Goal: Information Seeking & Learning: Learn about a topic

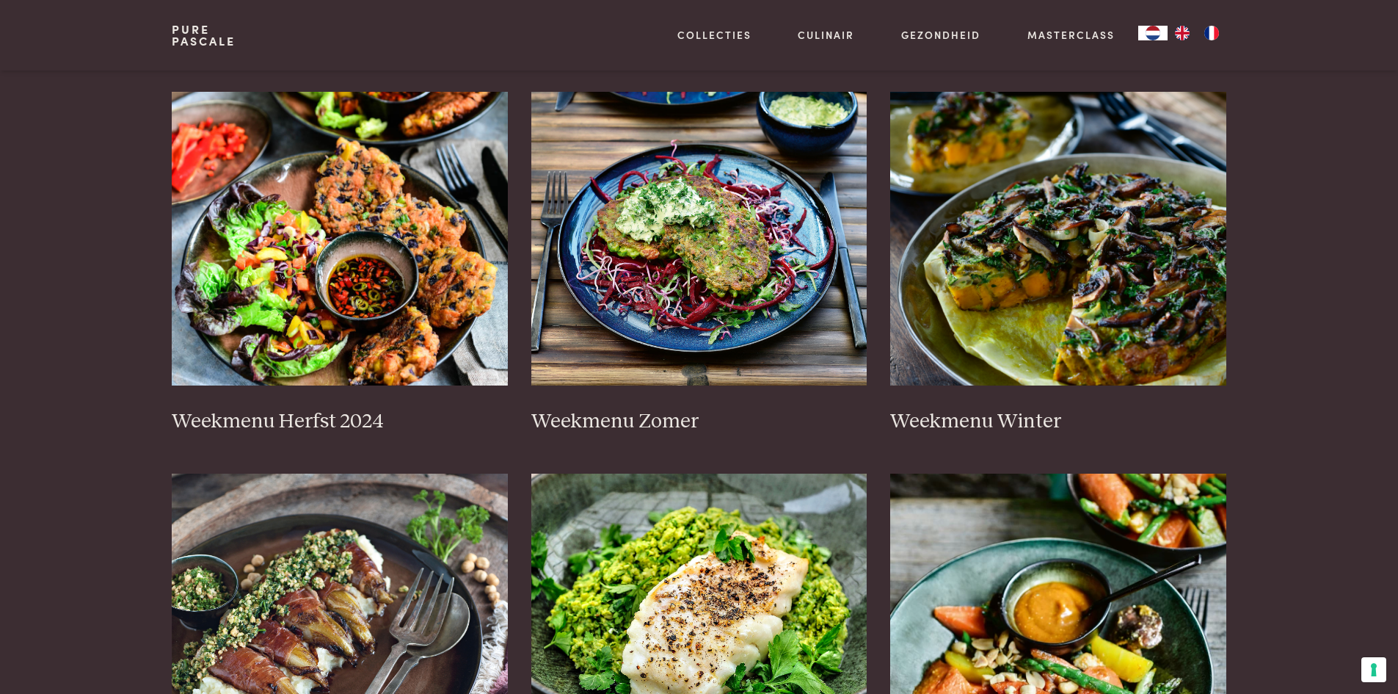
scroll to position [294, 0]
click at [362, 291] on img at bounding box center [340, 238] width 336 height 294
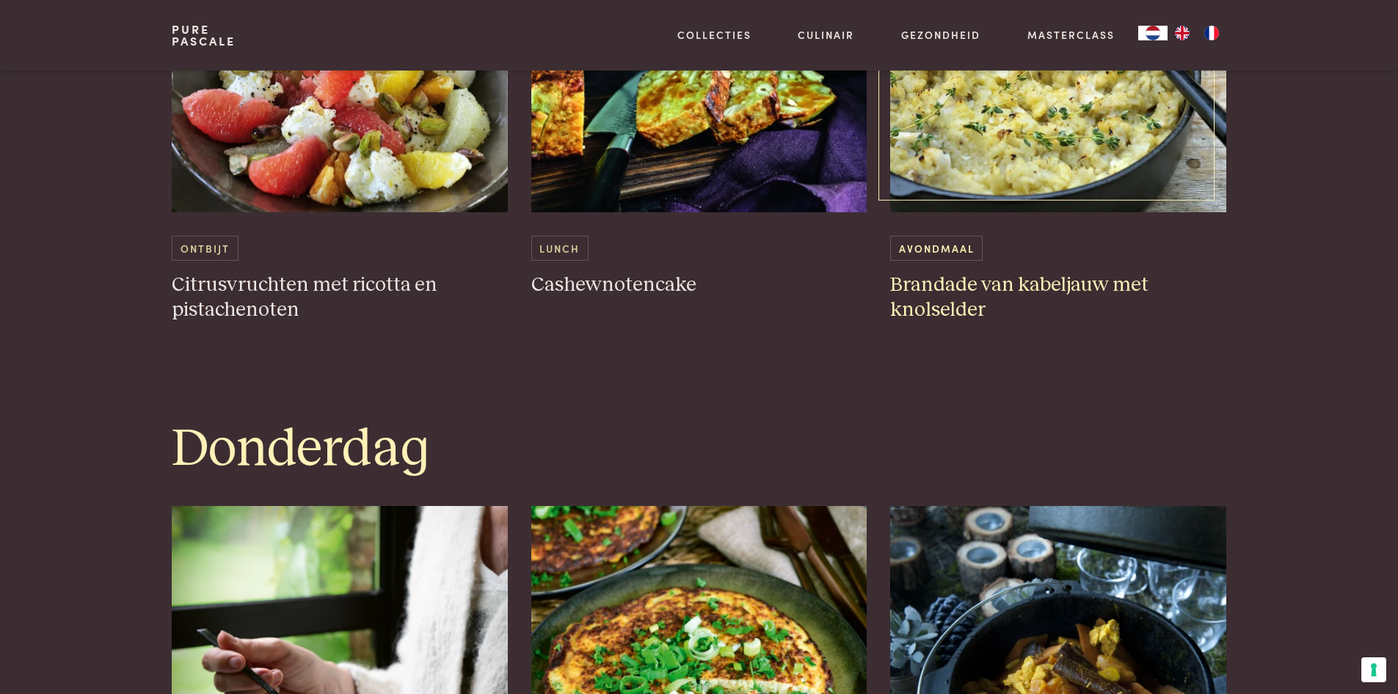
scroll to position [1982, 0]
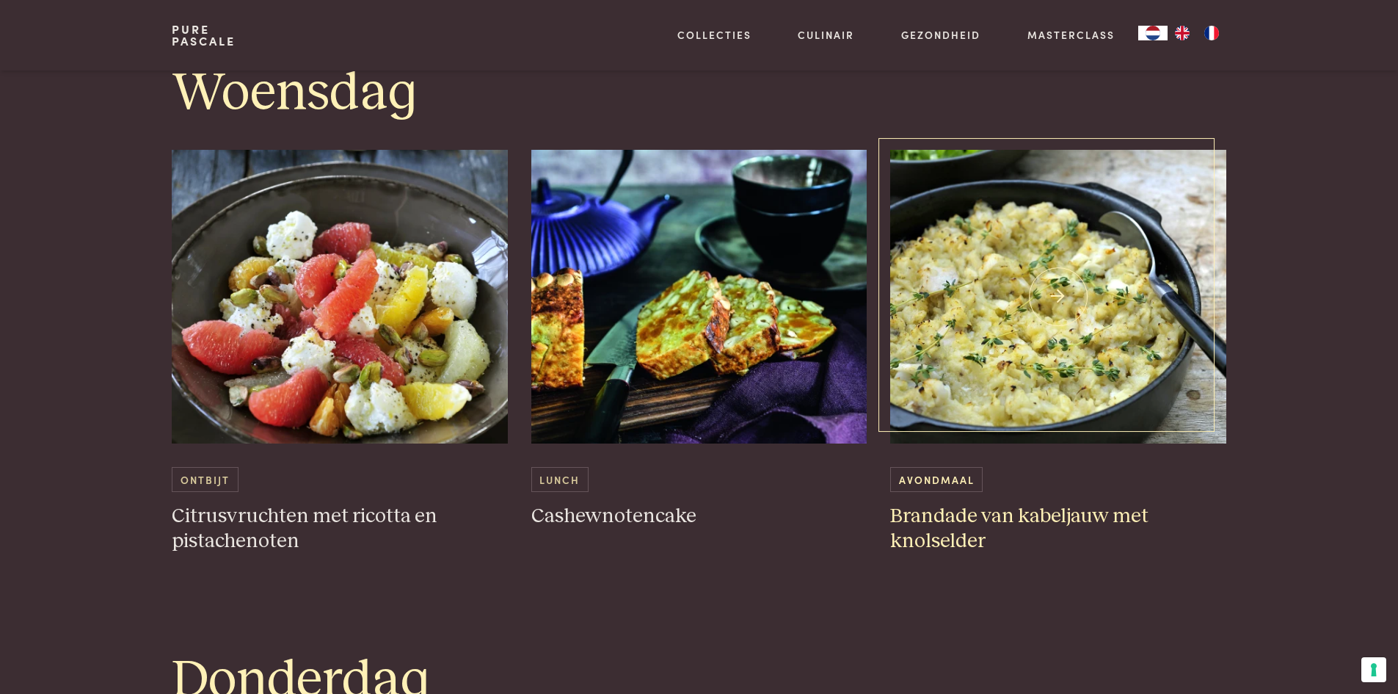
click at [1097, 513] on h3 "Brandade van kabeljauw met knolselder" at bounding box center [1058, 528] width 336 height 51
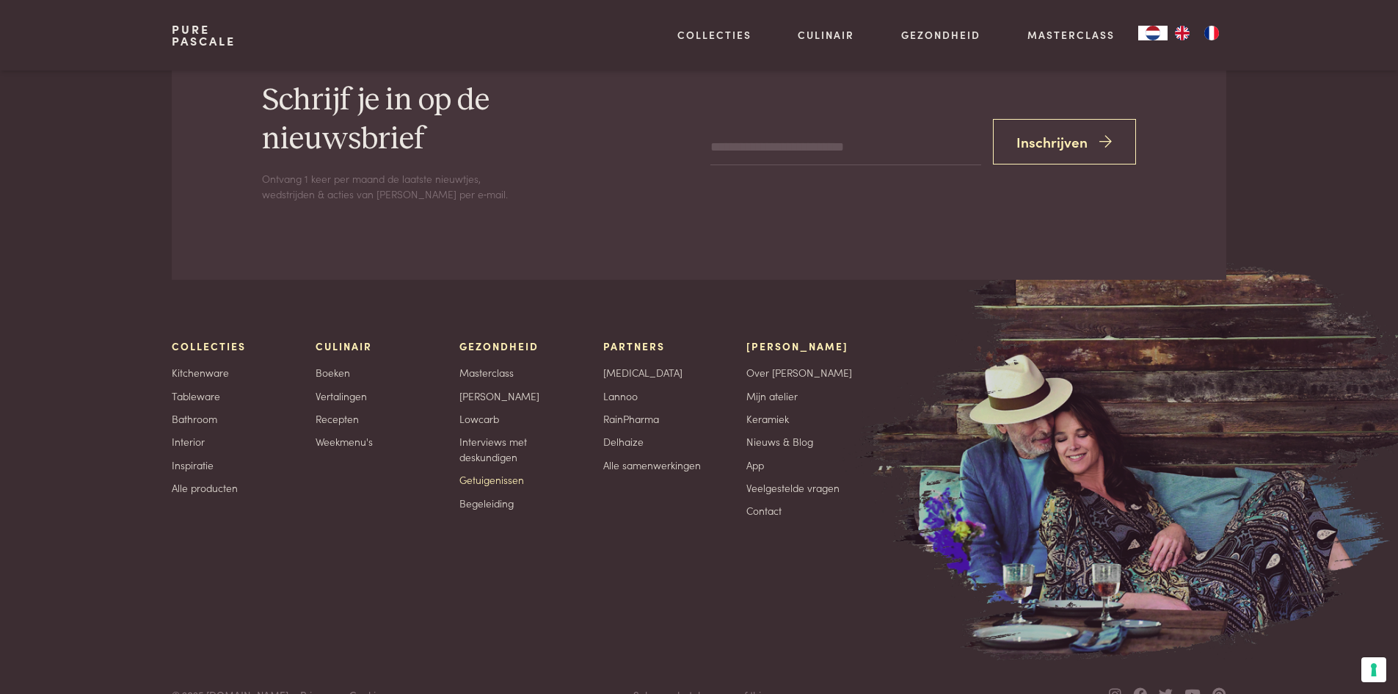
scroll to position [5980, 0]
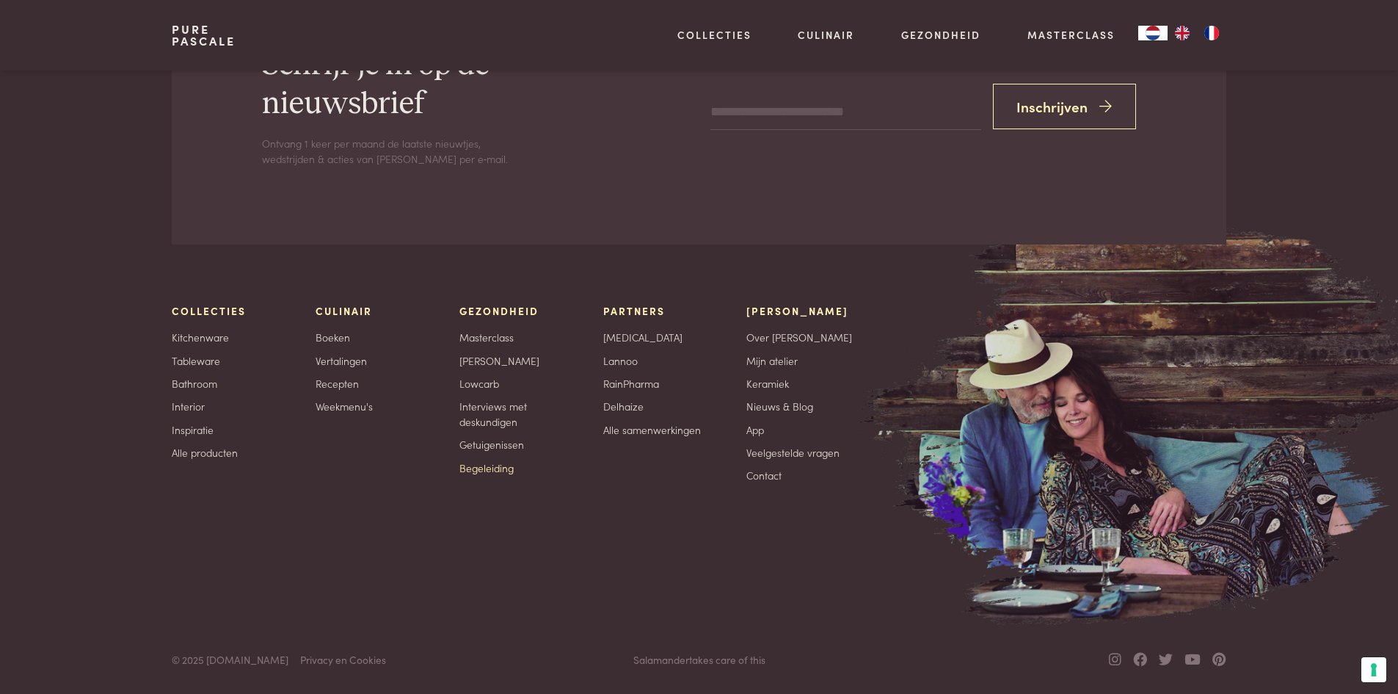
click at [510, 475] on link "Begeleiding" at bounding box center [486, 467] width 54 height 15
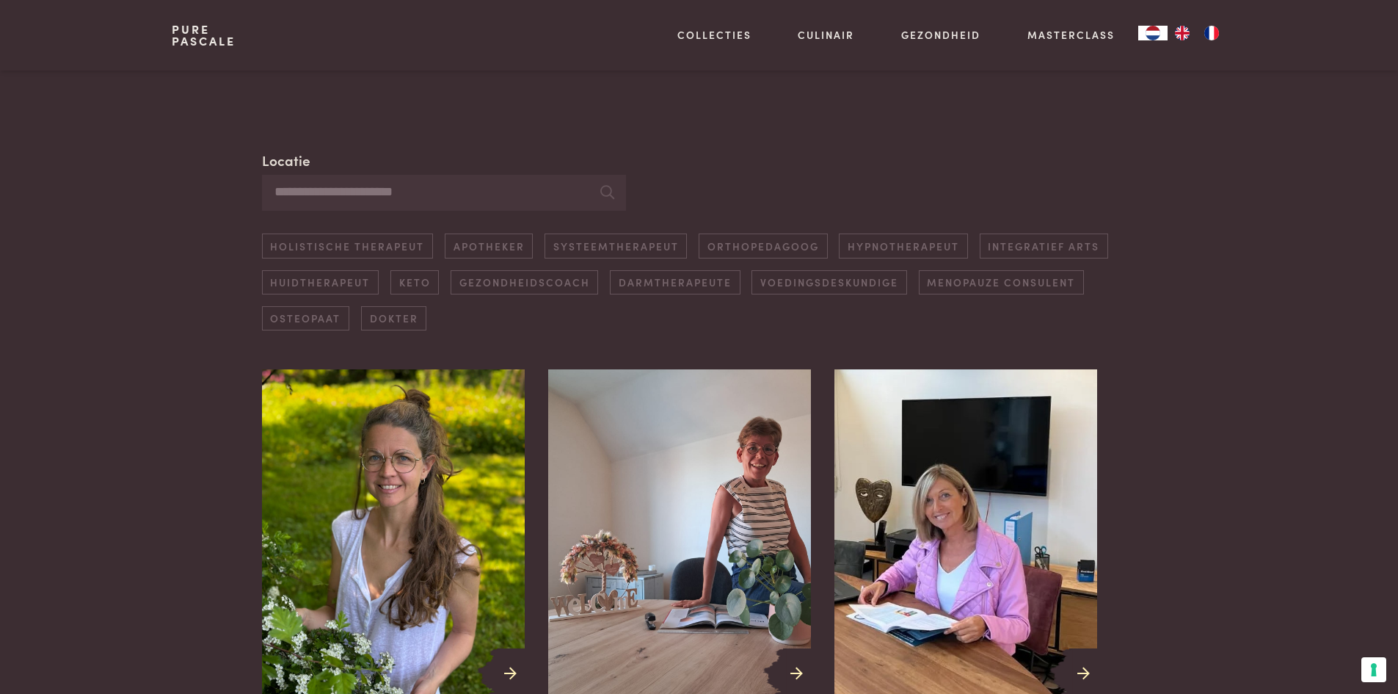
scroll to position [294, 0]
click at [412, 279] on link "Keto" at bounding box center [414, 281] width 48 height 24
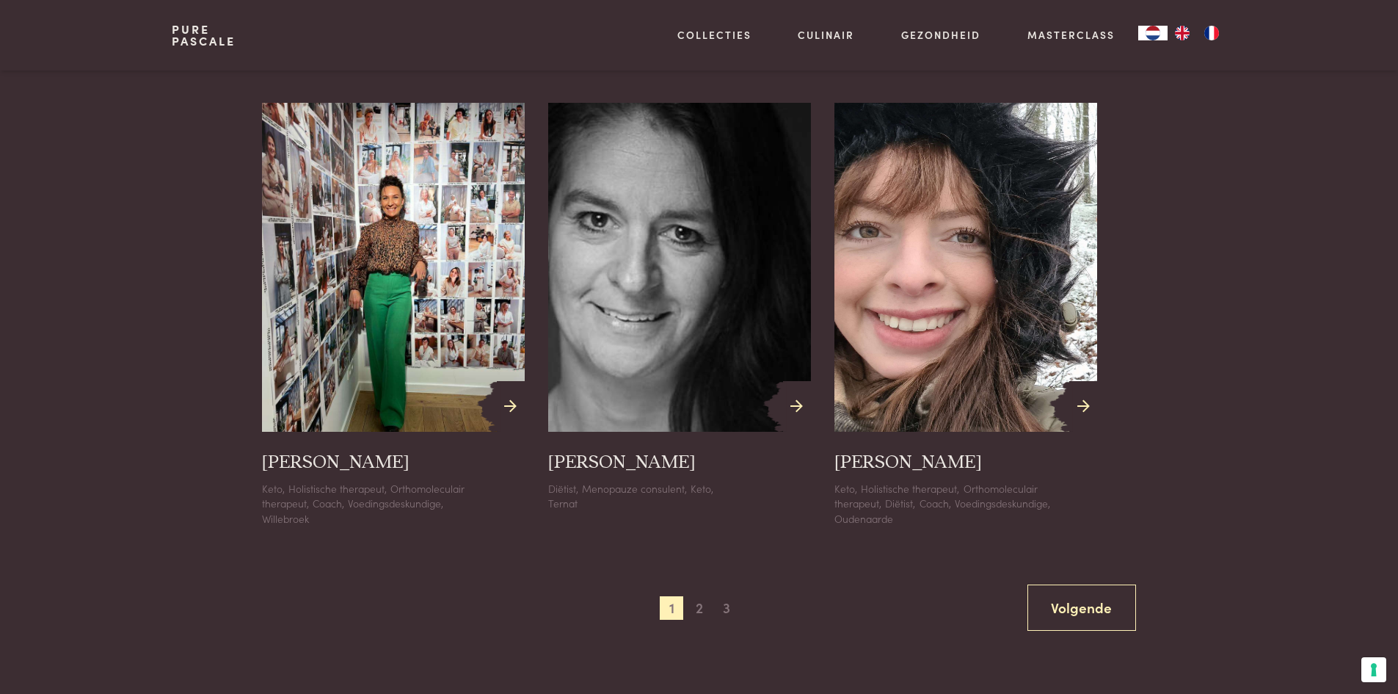
scroll to position [1543, 0]
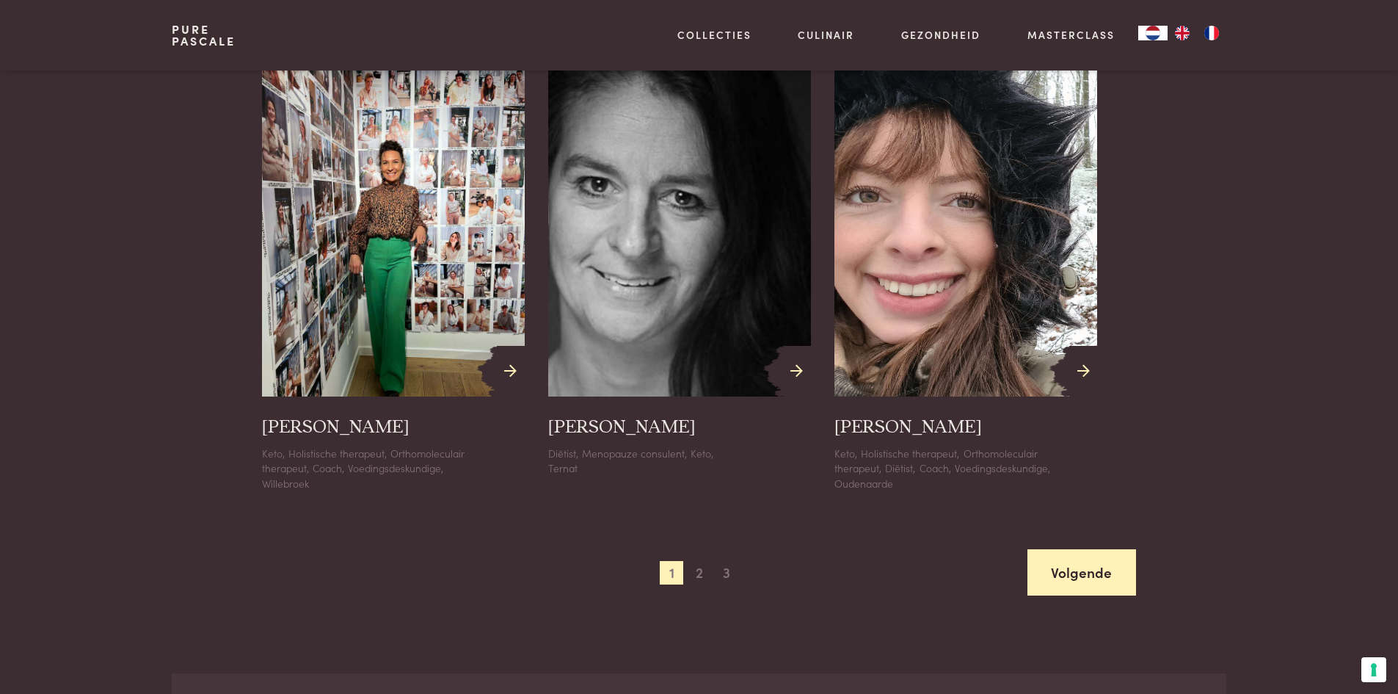
click at [1074, 557] on link "Volgende" at bounding box center [1081, 572] width 109 height 46
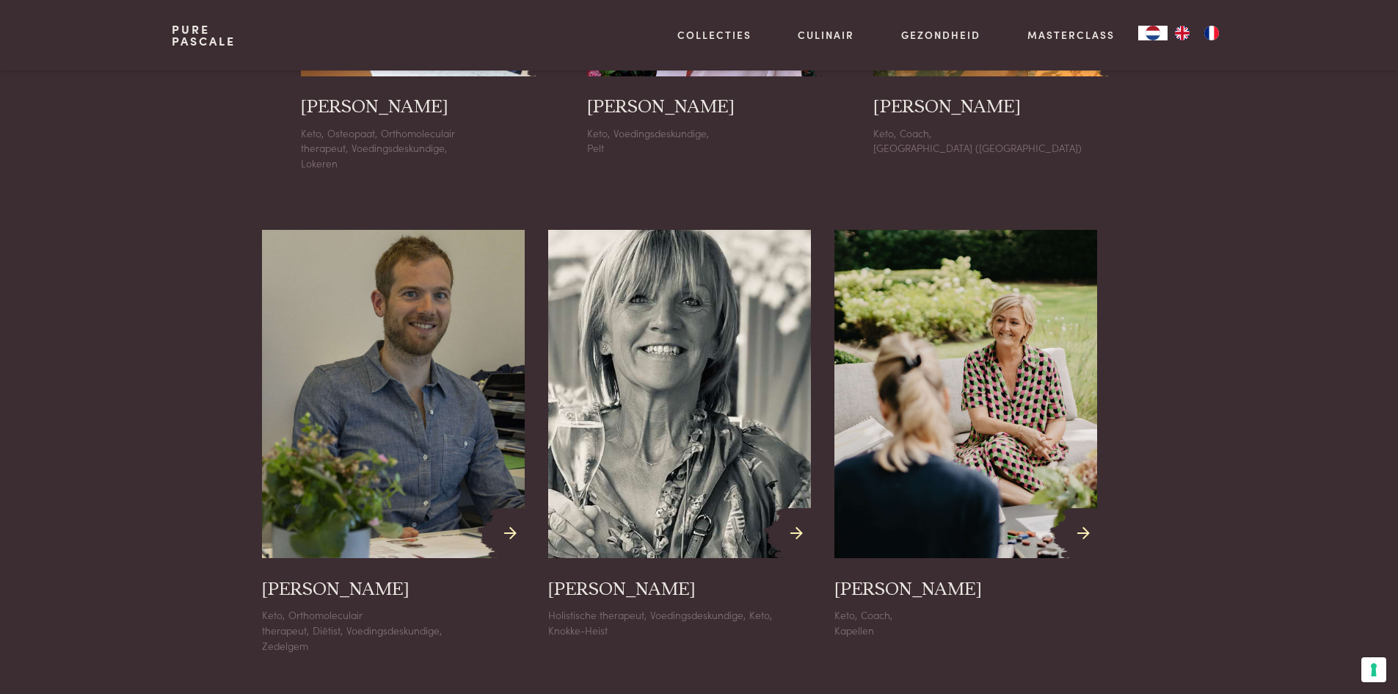
scroll to position [1690, 0]
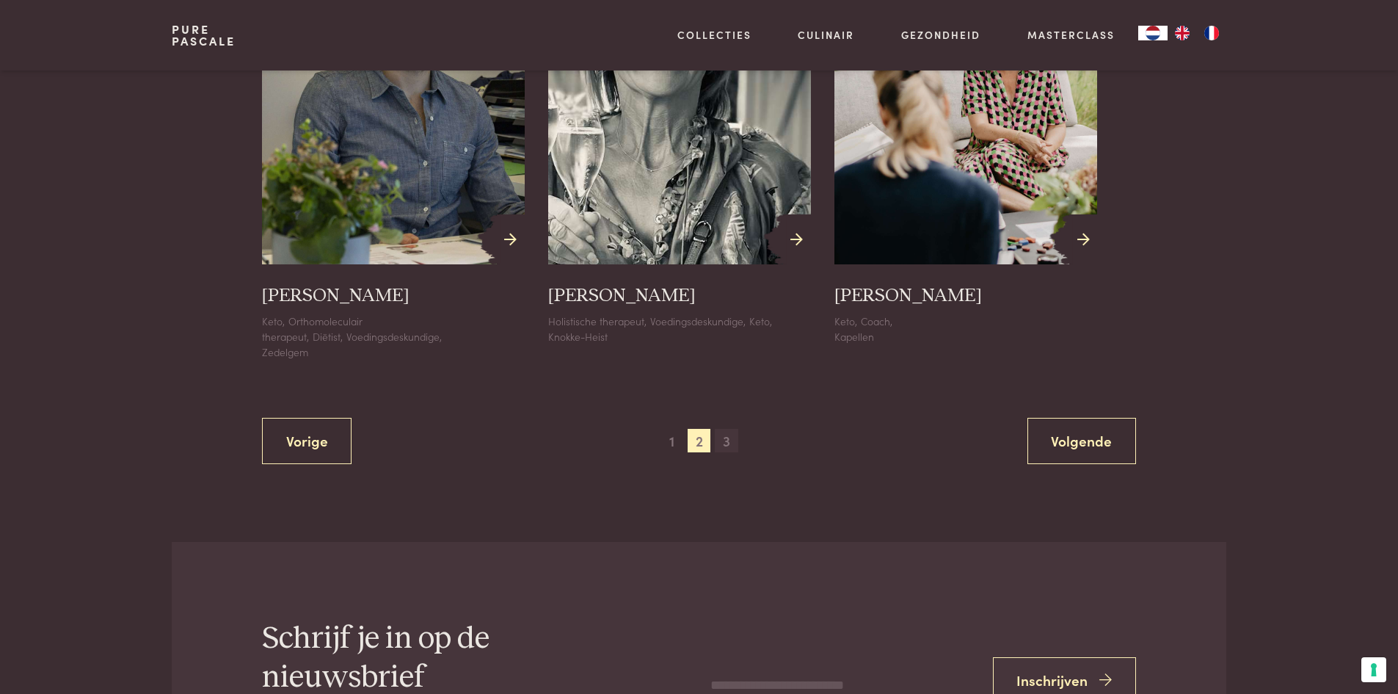
click at [727, 440] on span "3" at bounding box center [726, 440] width 23 height 23
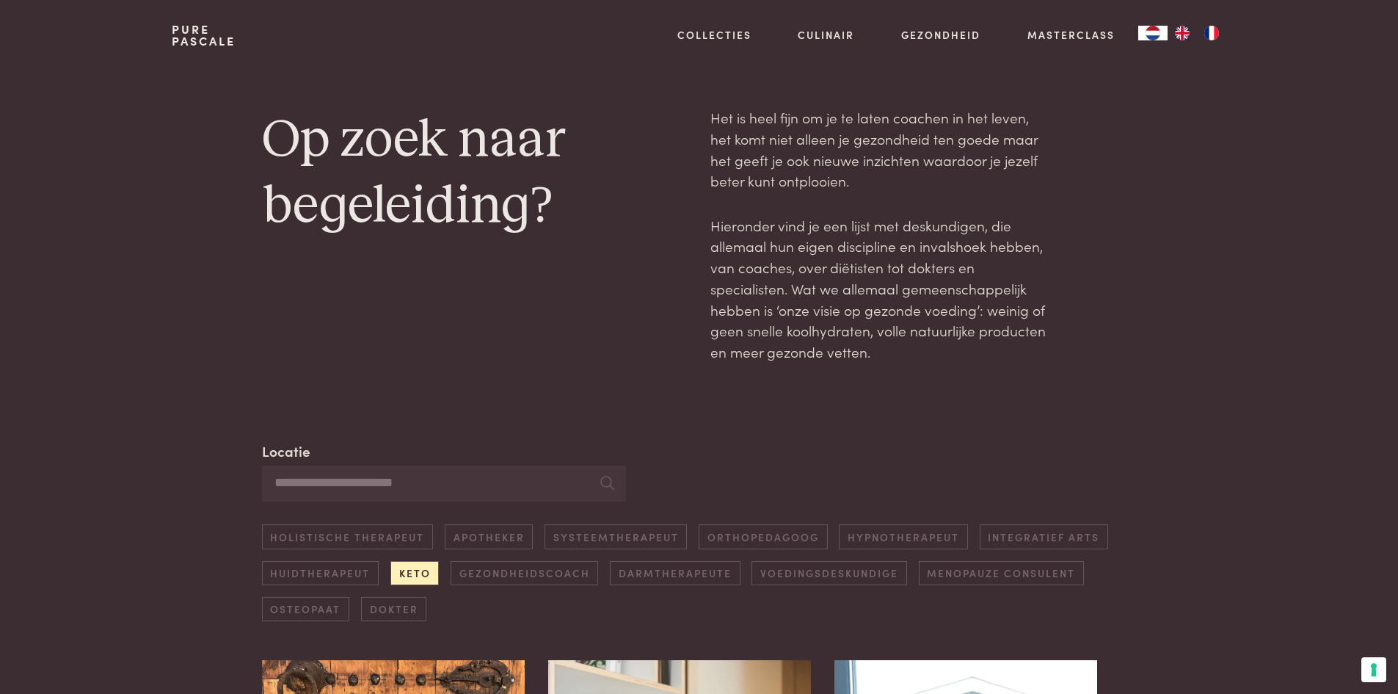
scroll to position [0, 0]
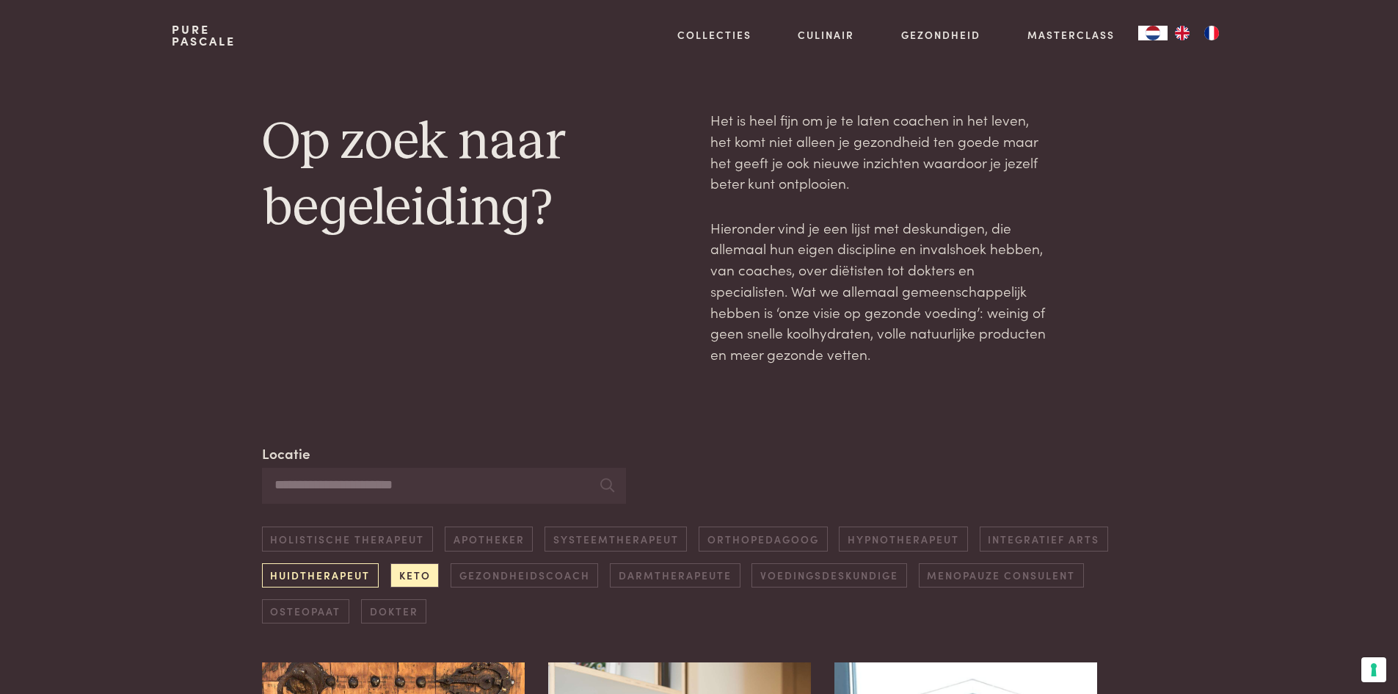
click at [330, 575] on link "Huidtherapeut" at bounding box center [320, 575] width 117 height 24
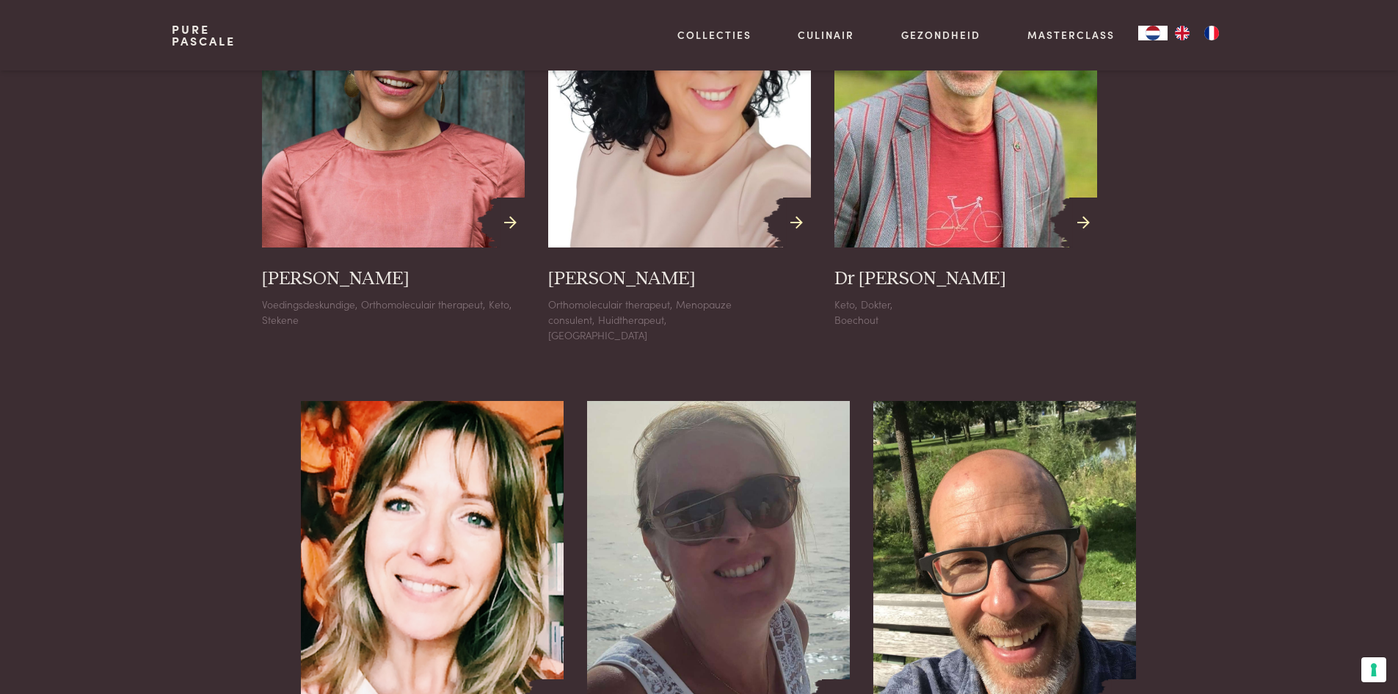
scroll to position [663, 0]
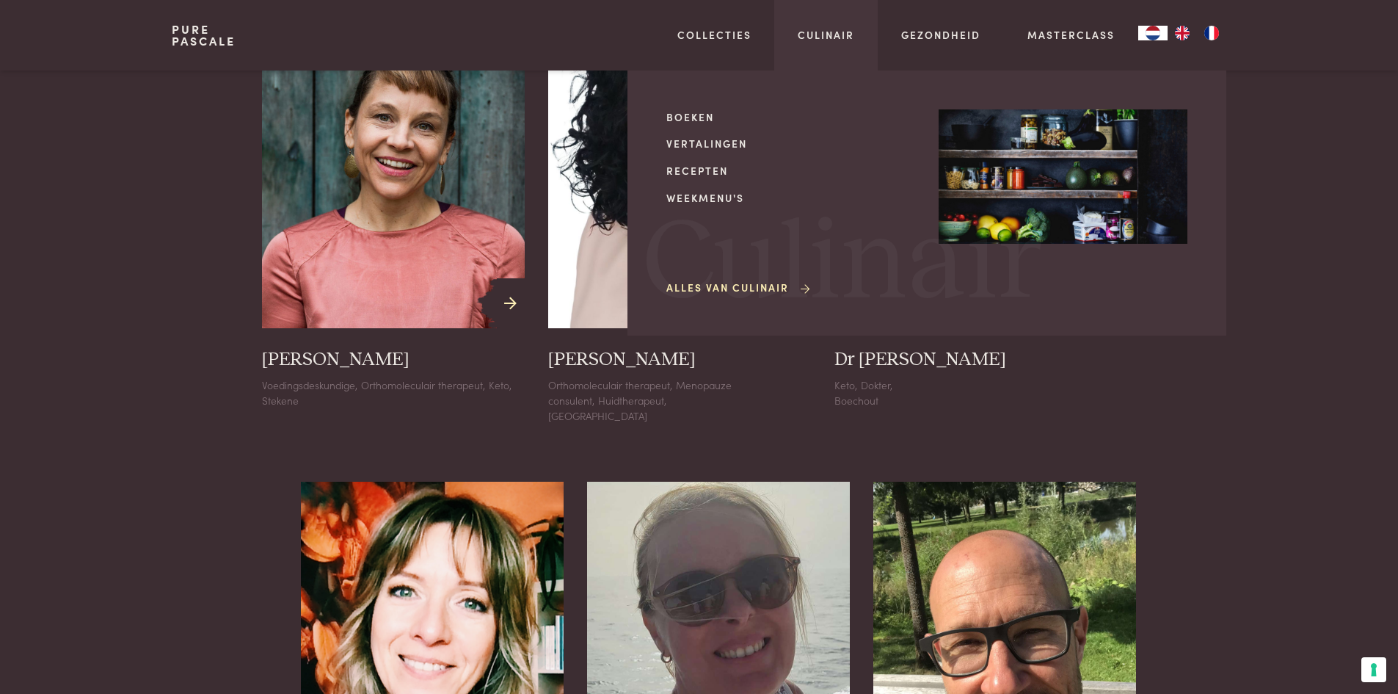
click at [818, 26] on div "Culinair Boeken Vertalingen Recepten Weekmenu's Alles van Culinair Culinair" at bounding box center [825, 35] width 103 height 70
click at [812, 36] on link "Culinair" at bounding box center [826, 34] width 57 height 15
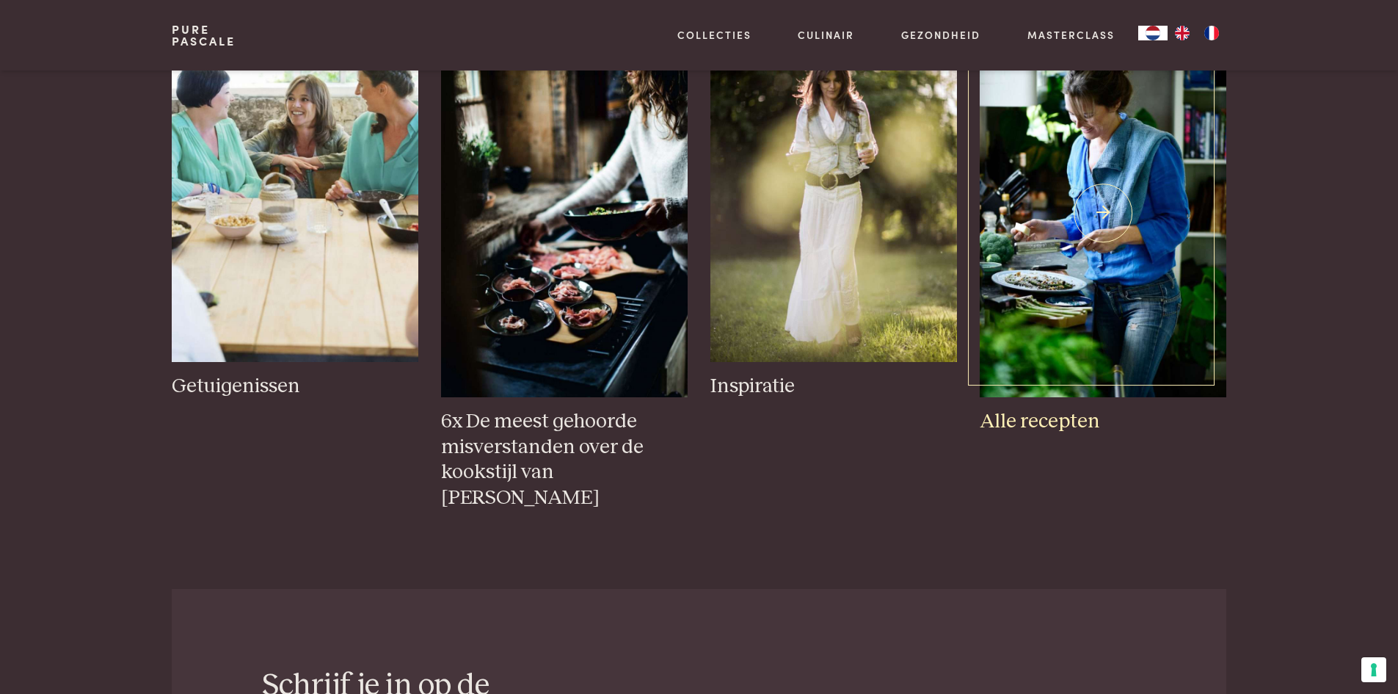
scroll to position [2642, 0]
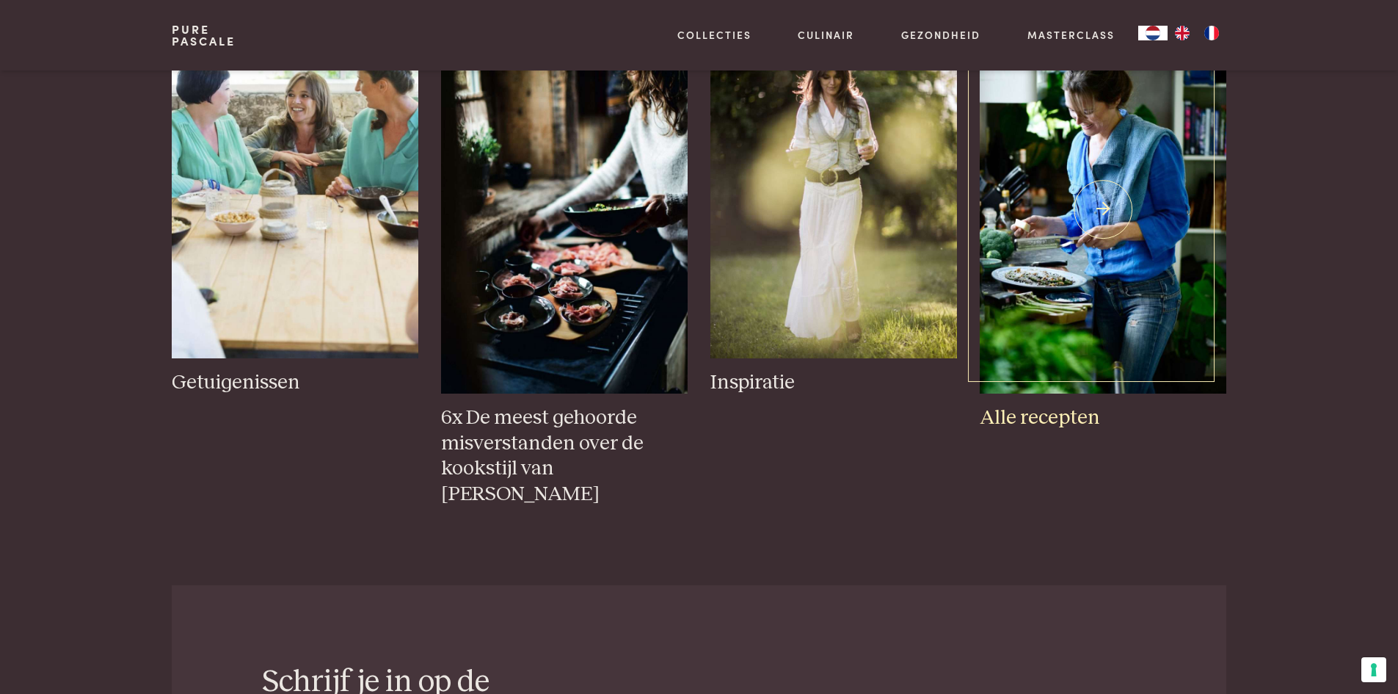
click at [1116, 319] on img at bounding box center [1103, 209] width 246 height 369
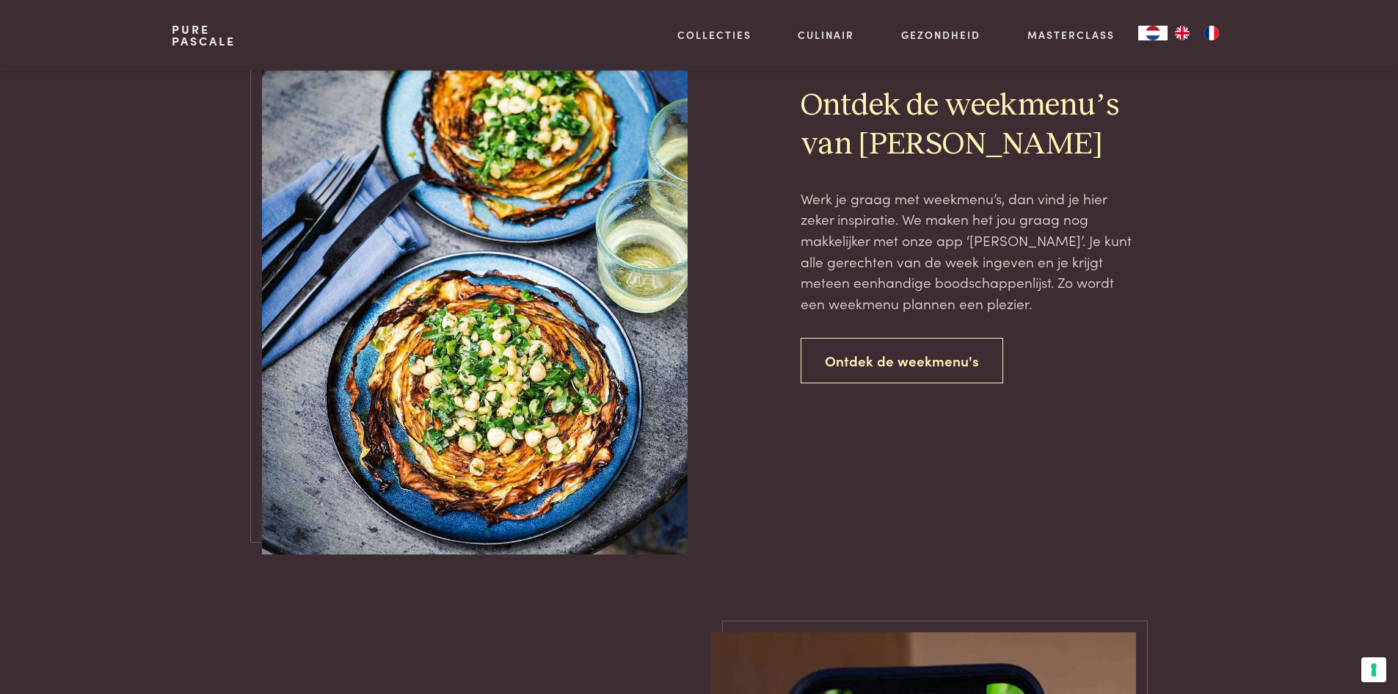
scroll to position [3376, 0]
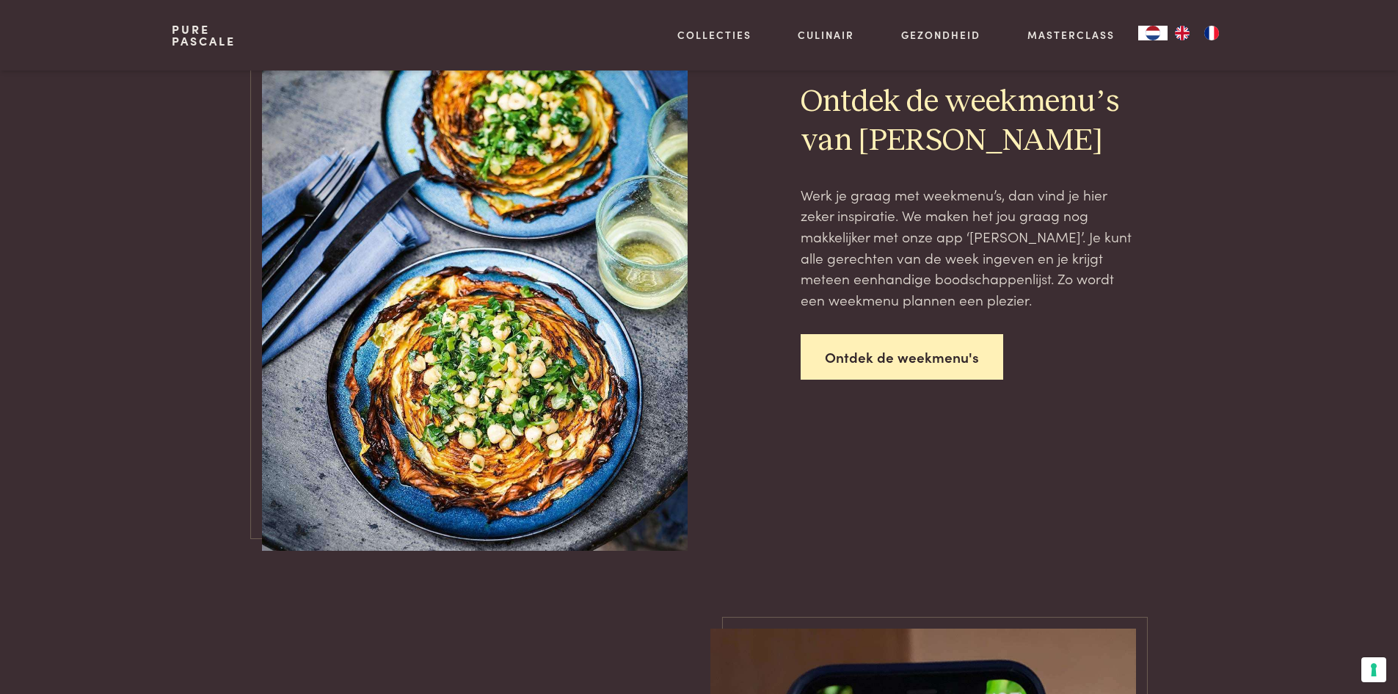
click at [828, 368] on link "Ontdek de weekmenu's" at bounding box center [902, 357] width 203 height 46
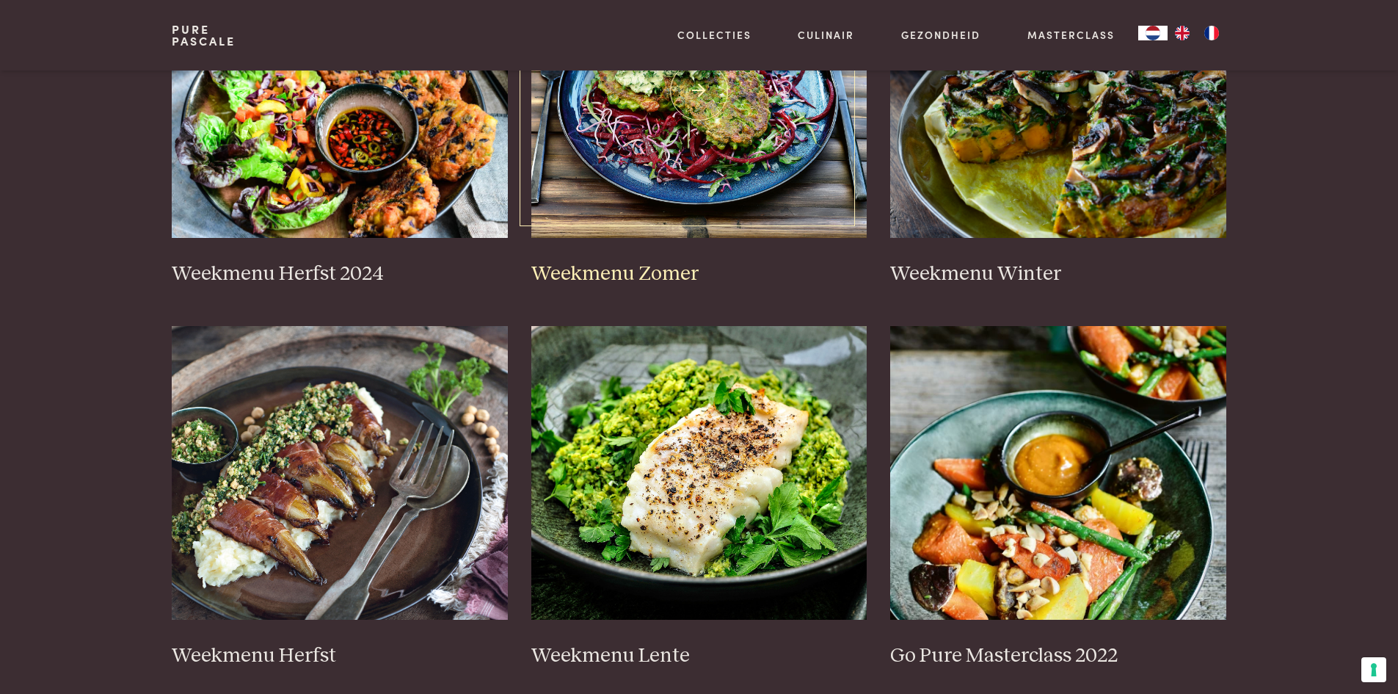
scroll to position [587, 0]
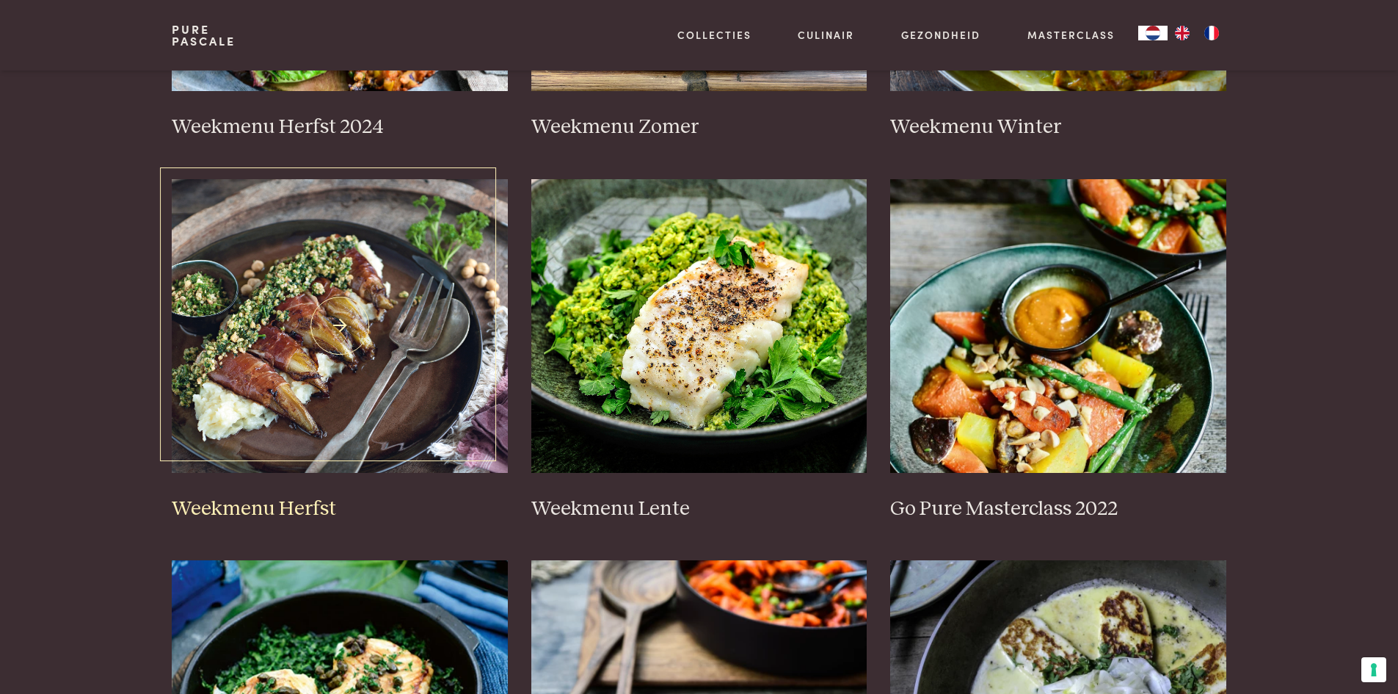
click at [371, 396] on img at bounding box center [340, 326] width 336 height 294
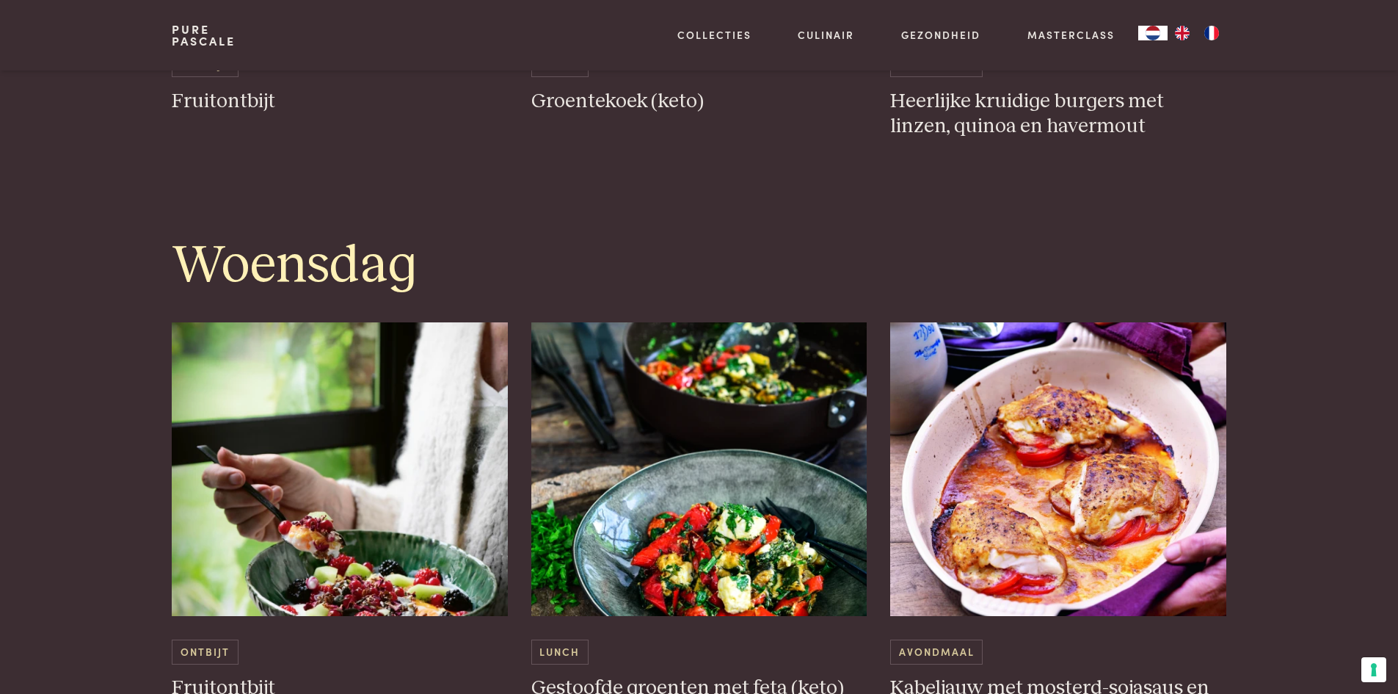
scroll to position [1835, 0]
